Goal: Task Accomplishment & Management: Manage account settings

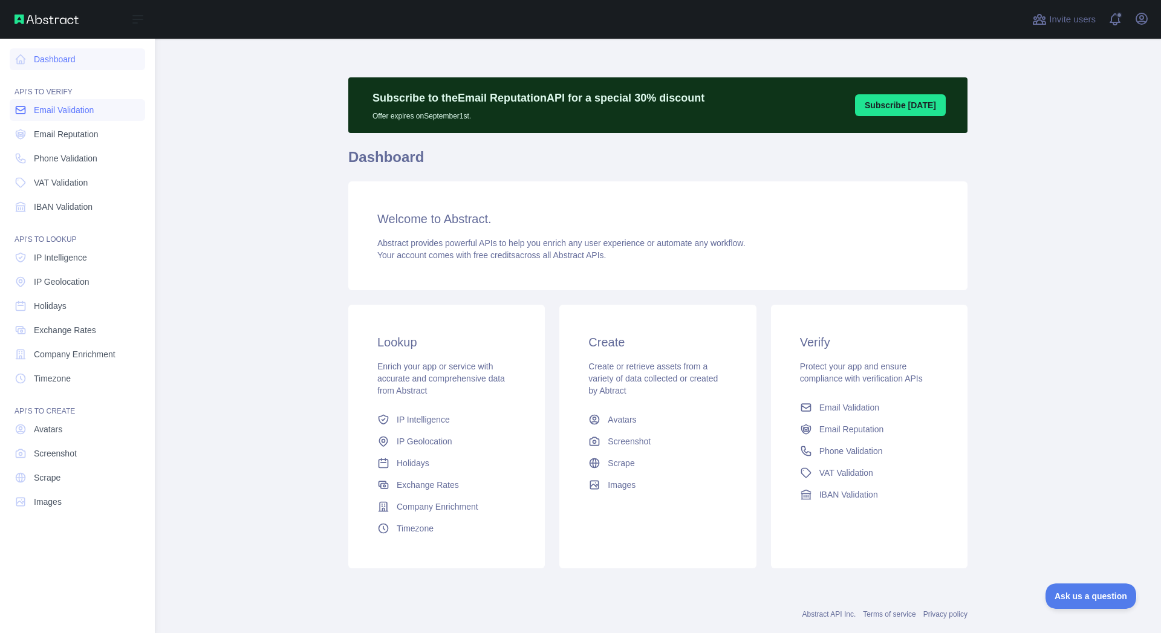
click at [57, 112] on span "Email Validation" at bounding box center [64, 110] width 60 height 12
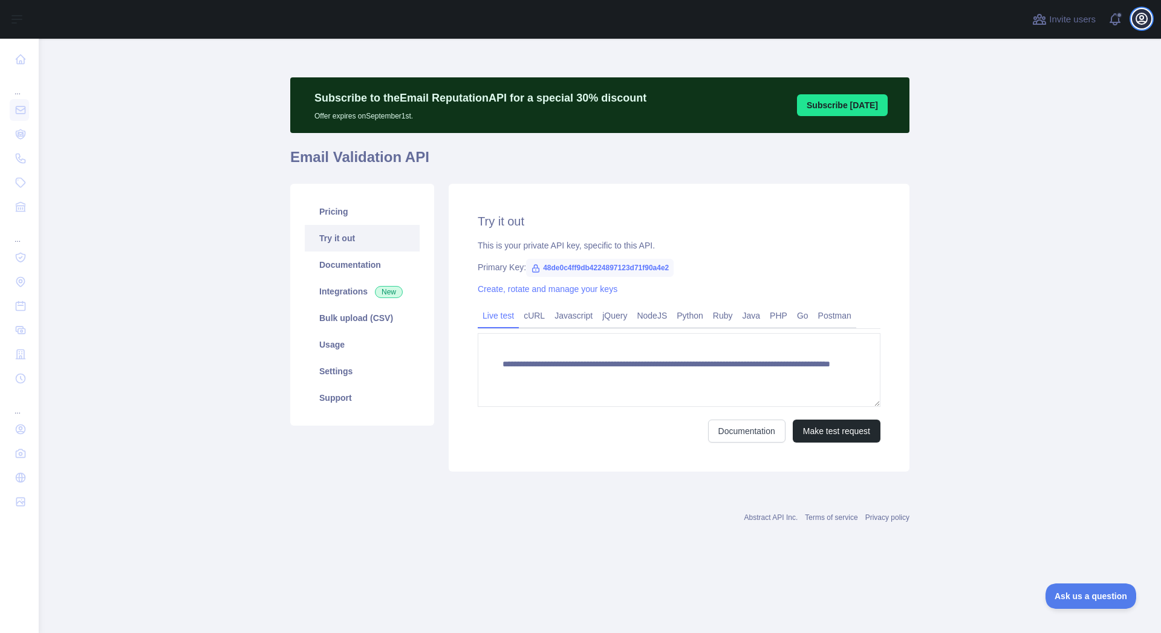
click at [1142, 21] on icon "button" at bounding box center [1141, 18] width 15 height 15
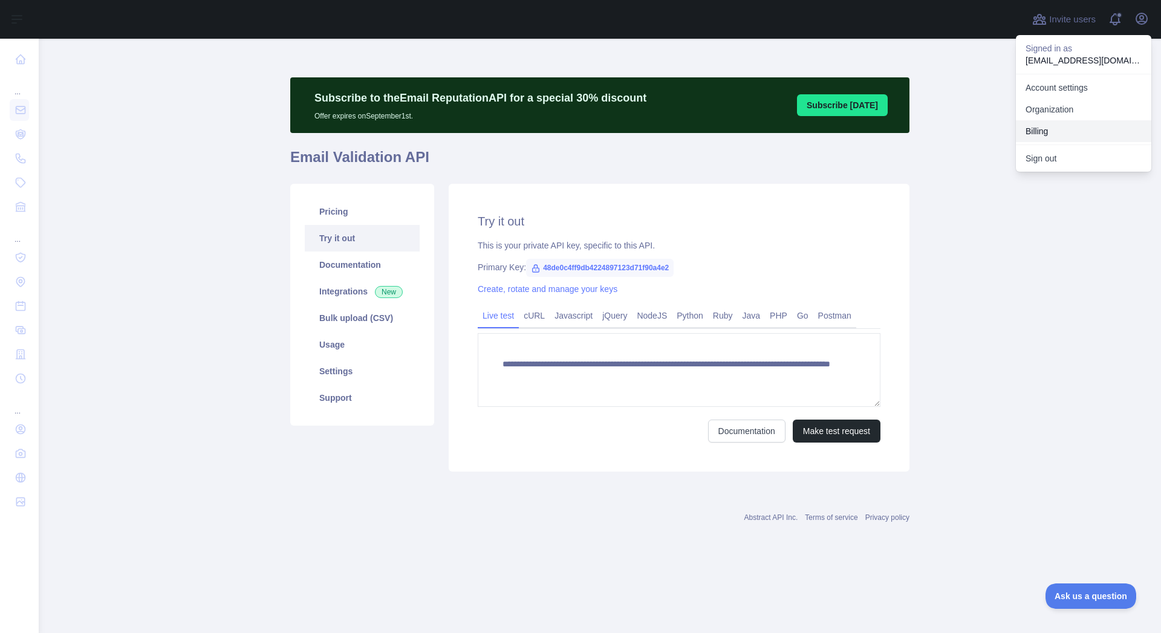
click at [1044, 132] on button "Billing" at bounding box center [1083, 131] width 135 height 22
